Goal: Task Accomplishment & Management: Use online tool/utility

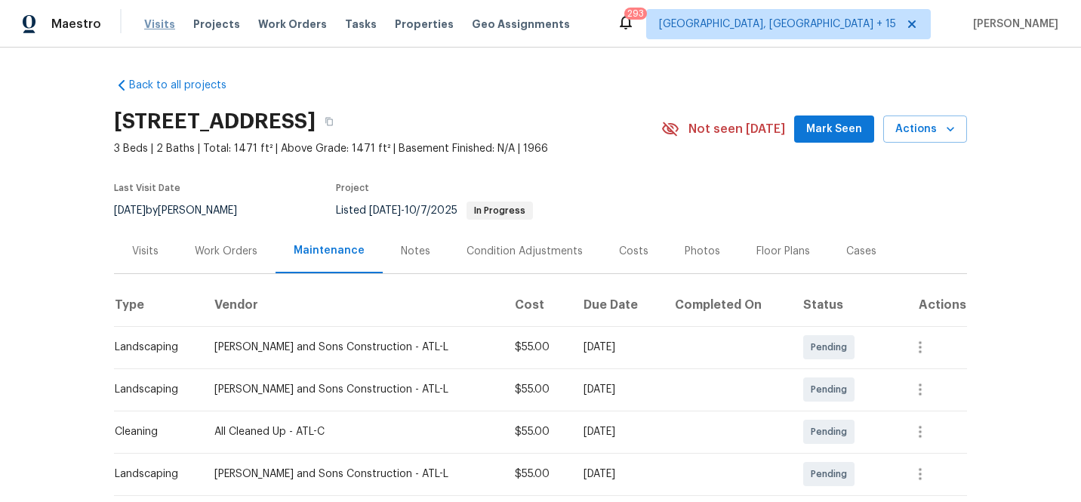
click at [155, 24] on span "Visits" at bounding box center [159, 24] width 31 height 15
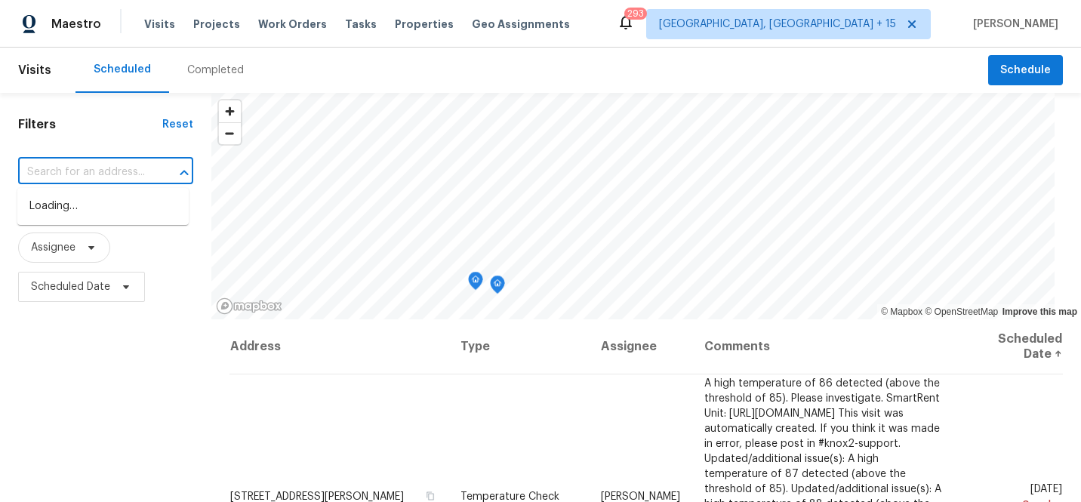
click at [120, 174] on input "text" at bounding box center [84, 172] width 133 height 23
paste input "405 E [DEMOGRAPHIC_DATA] Mile"
type input "405 E [DEMOGRAPHIC_DATA] Mile"
click at [109, 217] on li "[STREET_ADDRESS][DEMOGRAPHIC_DATA]" at bounding box center [102, 214] width 171 height 41
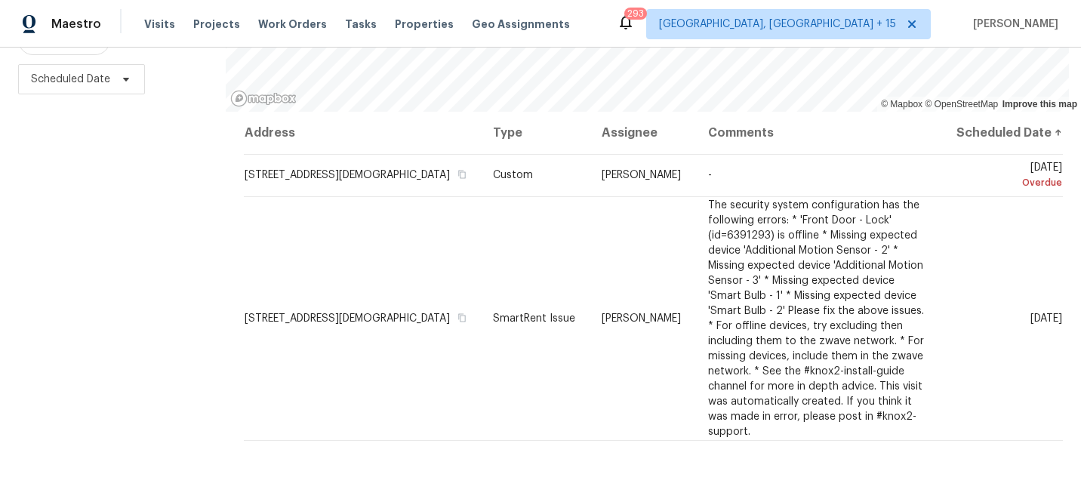
scroll to position [230, 0]
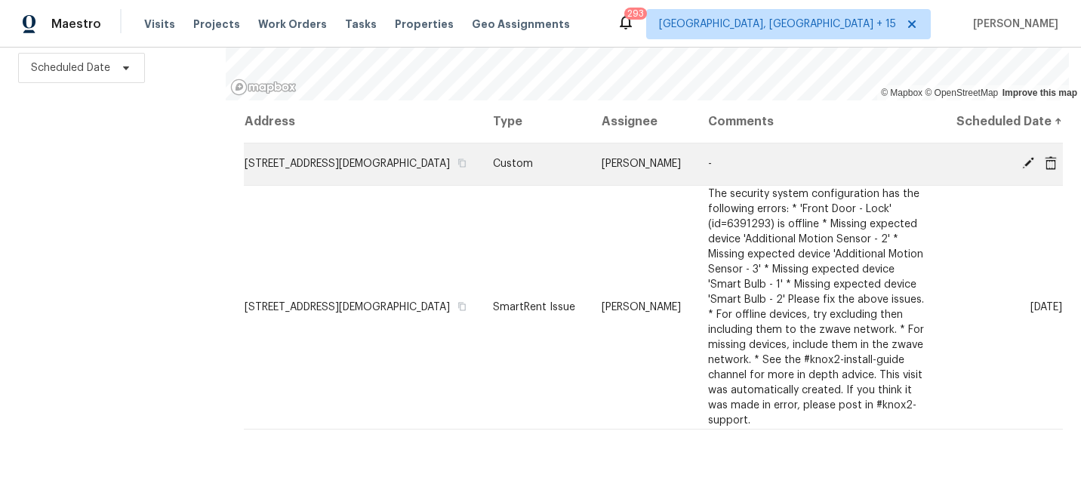
click at [365, 159] on span "[STREET_ADDRESS][DEMOGRAPHIC_DATA]" at bounding box center [347, 164] width 205 height 11
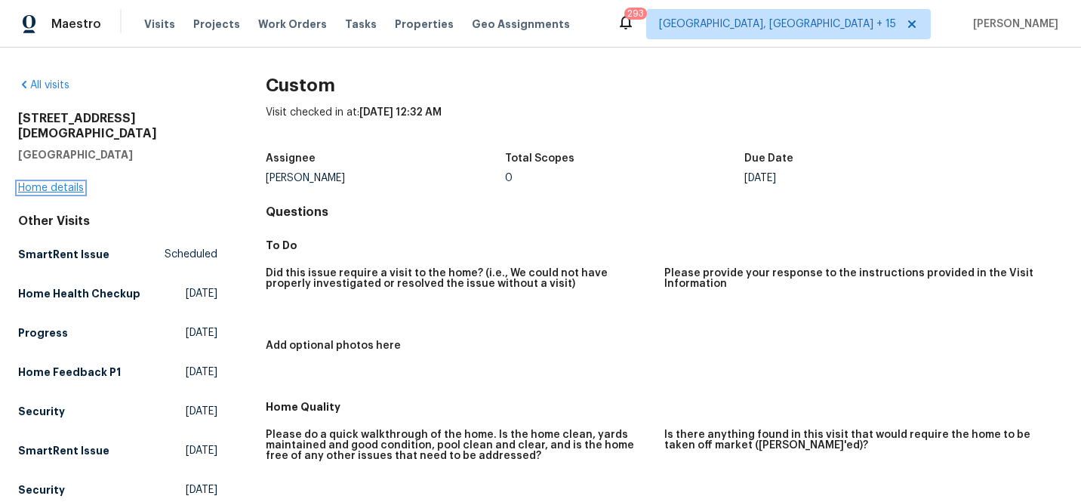
click at [68, 183] on link "Home details" at bounding box center [51, 188] width 66 height 11
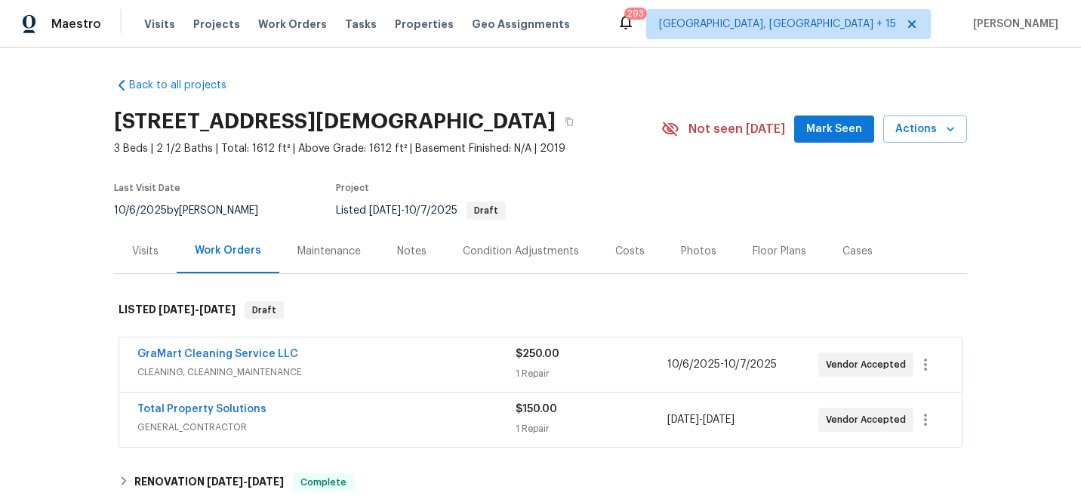
click at [125, 251] on div "Visits" at bounding box center [145, 251] width 63 height 45
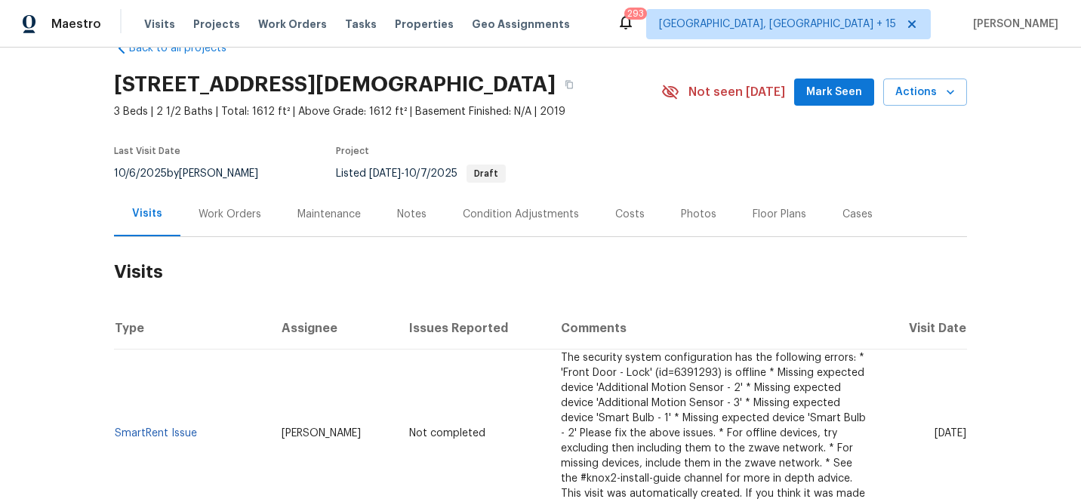
scroll to position [235, 0]
